Goal: Task Accomplishment & Management: Complete application form

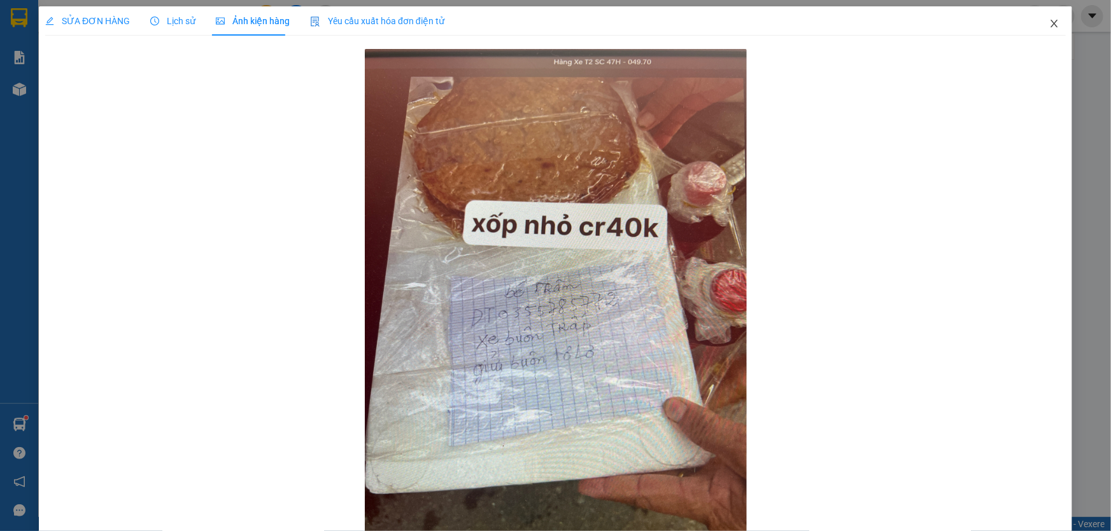
click at [1050, 28] on span "Close" at bounding box center [1054, 24] width 36 height 36
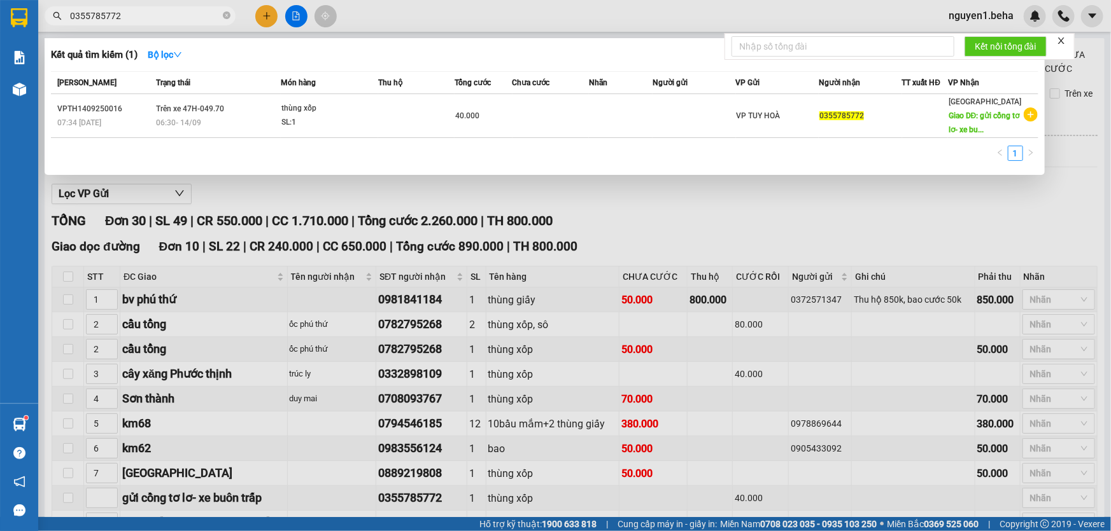
click at [157, 12] on input "0355785772" at bounding box center [145, 16] width 150 height 14
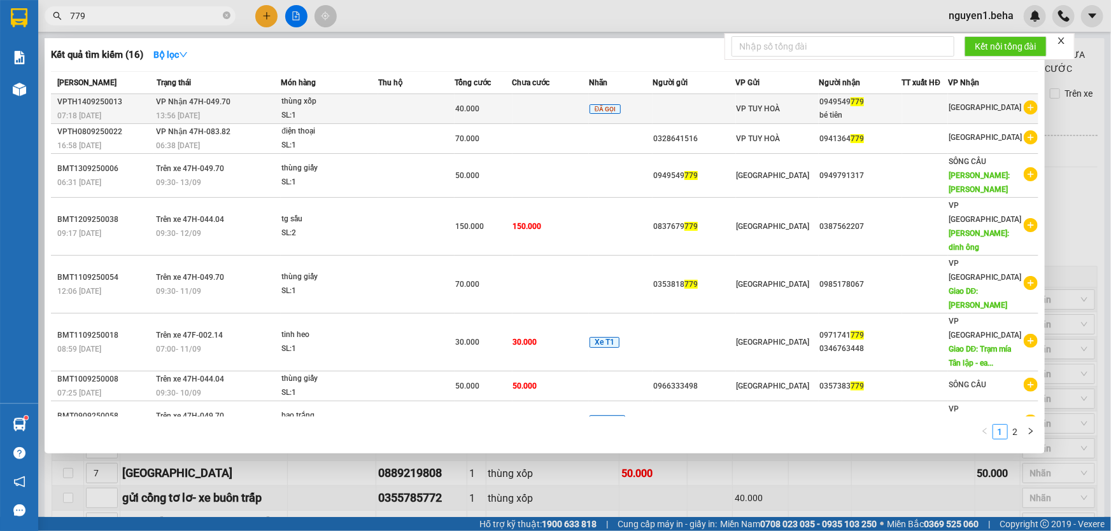
type input "779"
click at [251, 113] on div "13:56 [DATE]" at bounding box center [219, 116] width 124 height 14
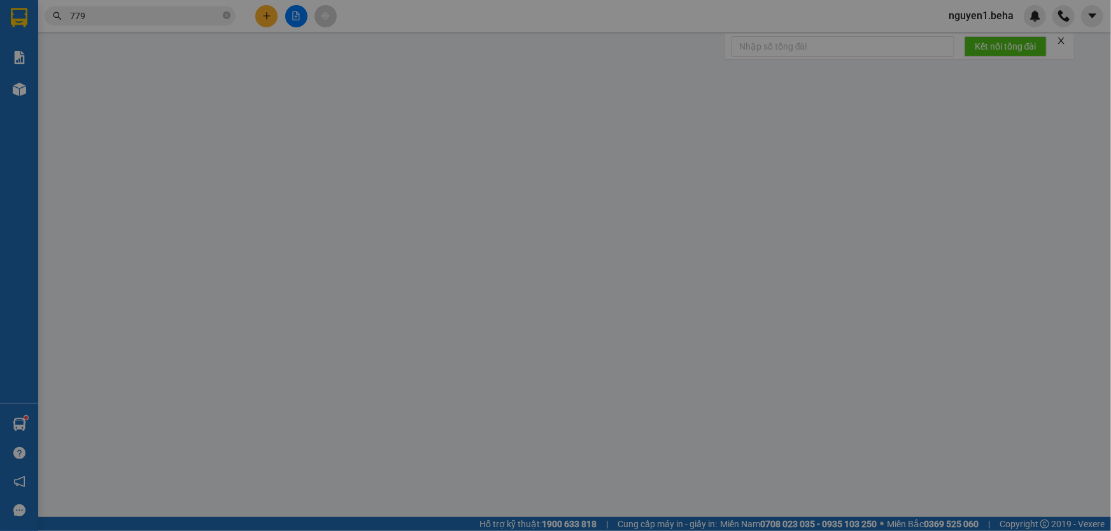
type input "0949549779"
type input "bé tiên"
type input "40.000"
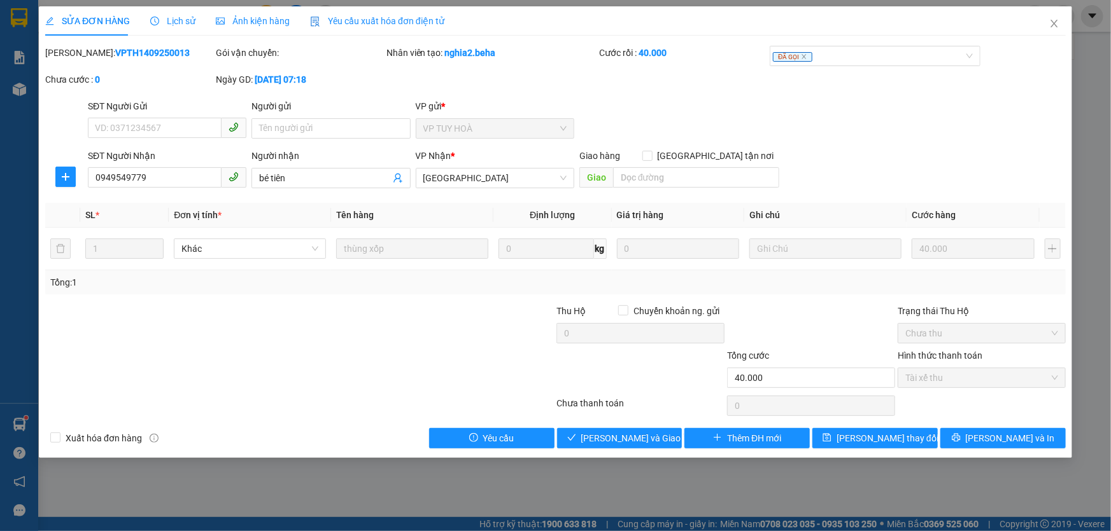
click at [259, 24] on span "Ảnh kiện hàng" at bounding box center [253, 21] width 74 height 10
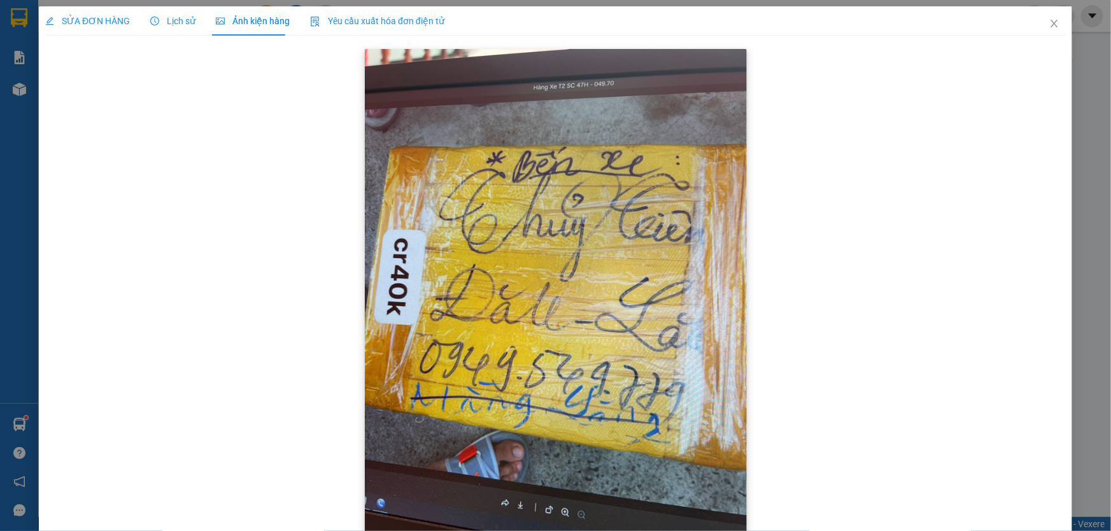
scroll to position [55, 0]
